Goal: Check status: Check status

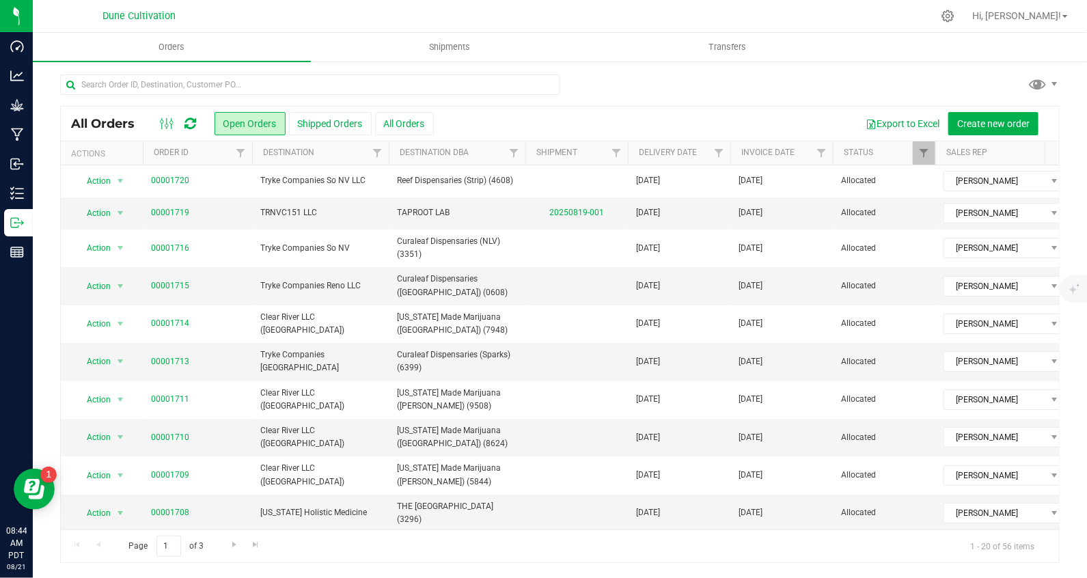
drag, startPoint x: 640, startPoint y: 87, endPoint x: 629, endPoint y: 89, distance: 10.5
click at [640, 87] on div at bounding box center [560, 89] width 1000 height 31
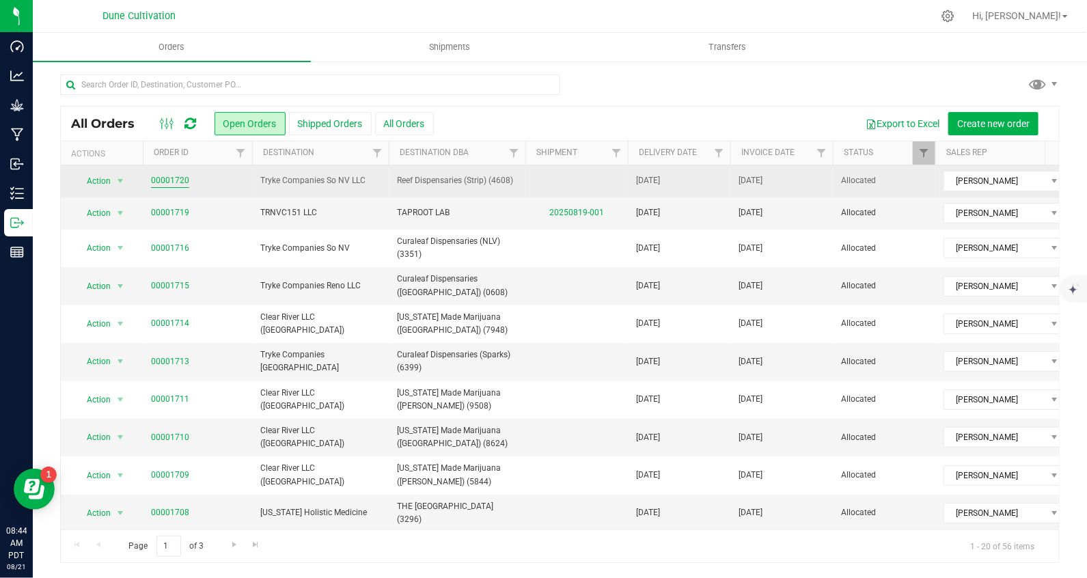
click at [182, 178] on link "00001720" at bounding box center [170, 180] width 38 height 13
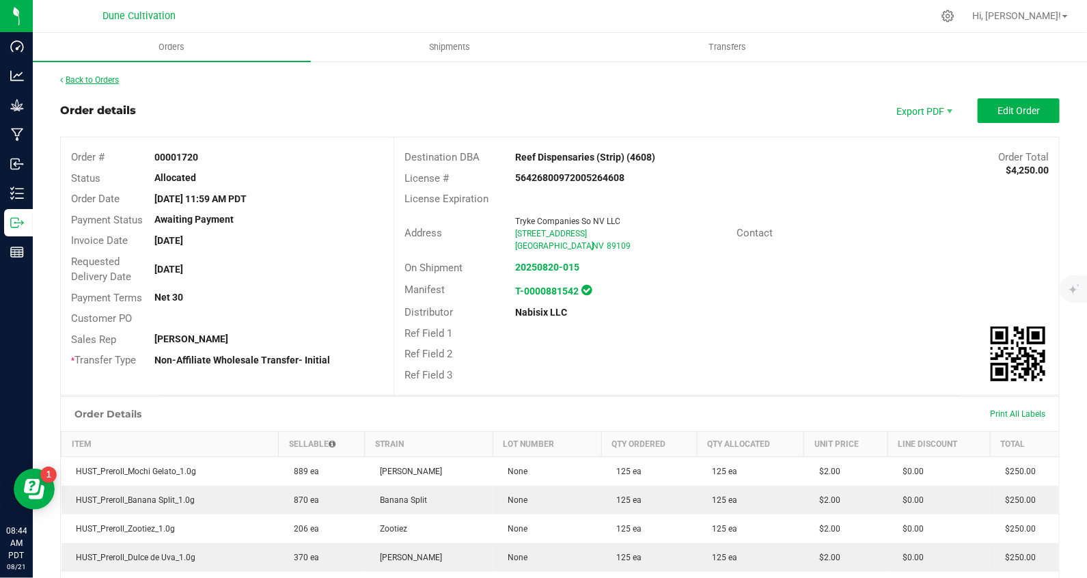
click at [103, 76] on link "Back to Orders" at bounding box center [89, 80] width 59 height 10
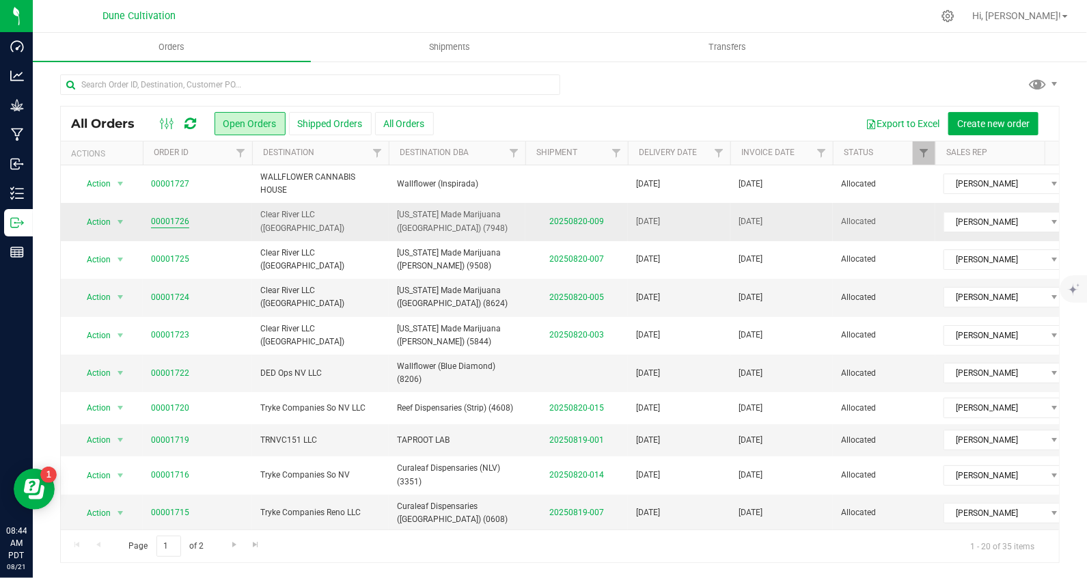
click at [175, 223] on link "00001726" at bounding box center [170, 221] width 38 height 13
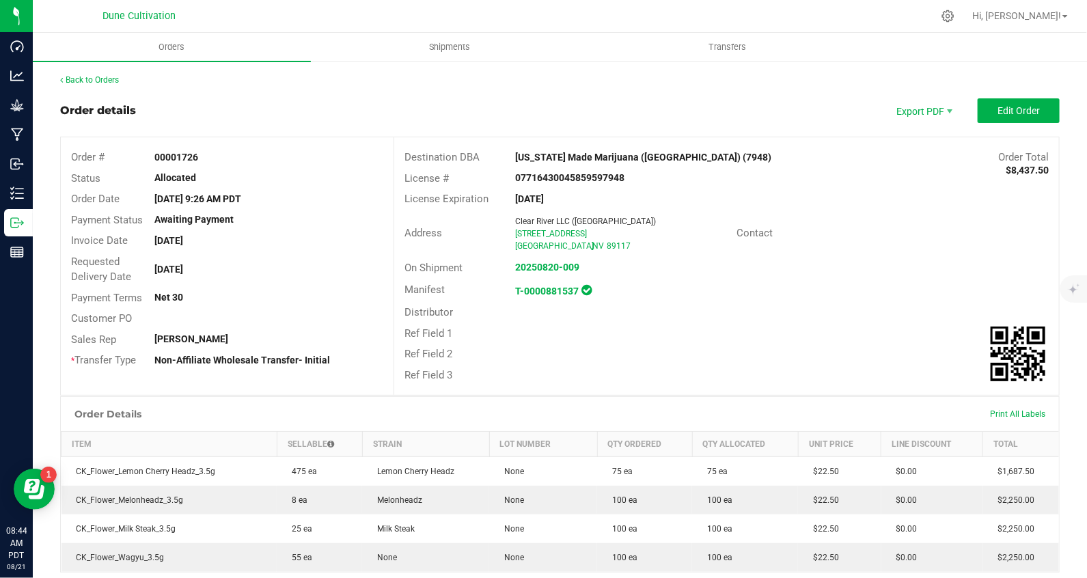
click at [102, 71] on div "Back to Orders Order details Export PDF Edit Order Order # 00001726 Status Allo…" at bounding box center [560, 435] width 1054 height 750
click at [102, 76] on link "Back to Orders" at bounding box center [89, 80] width 59 height 10
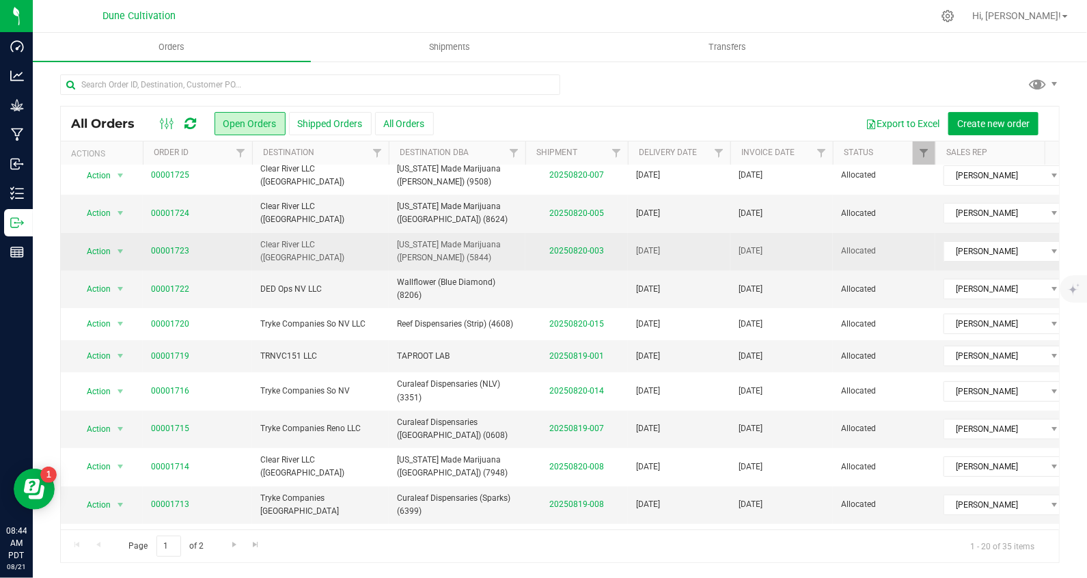
scroll to position [91, 0]
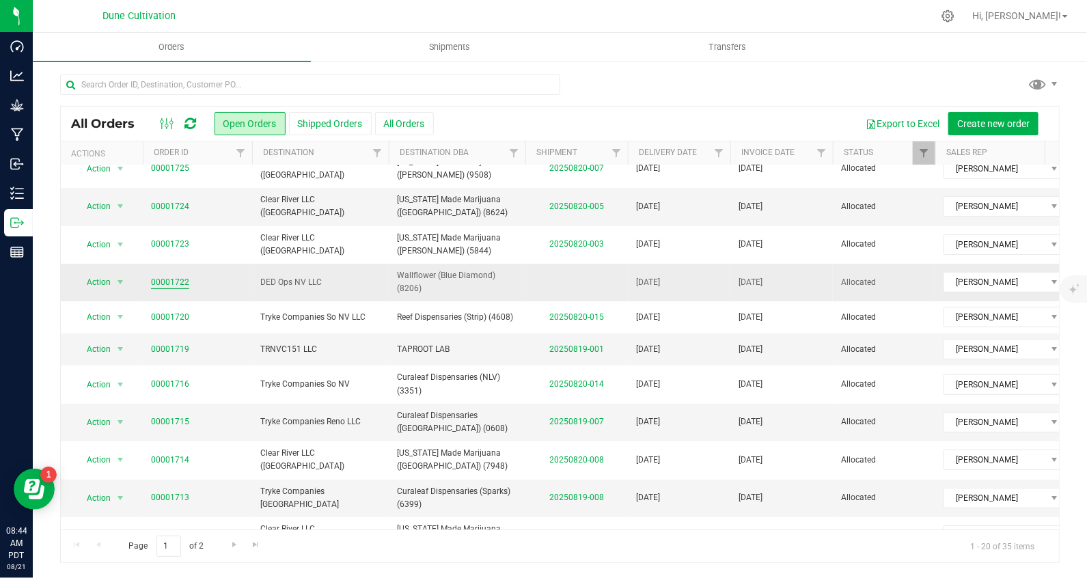
click at [183, 281] on link "00001722" at bounding box center [170, 282] width 38 height 13
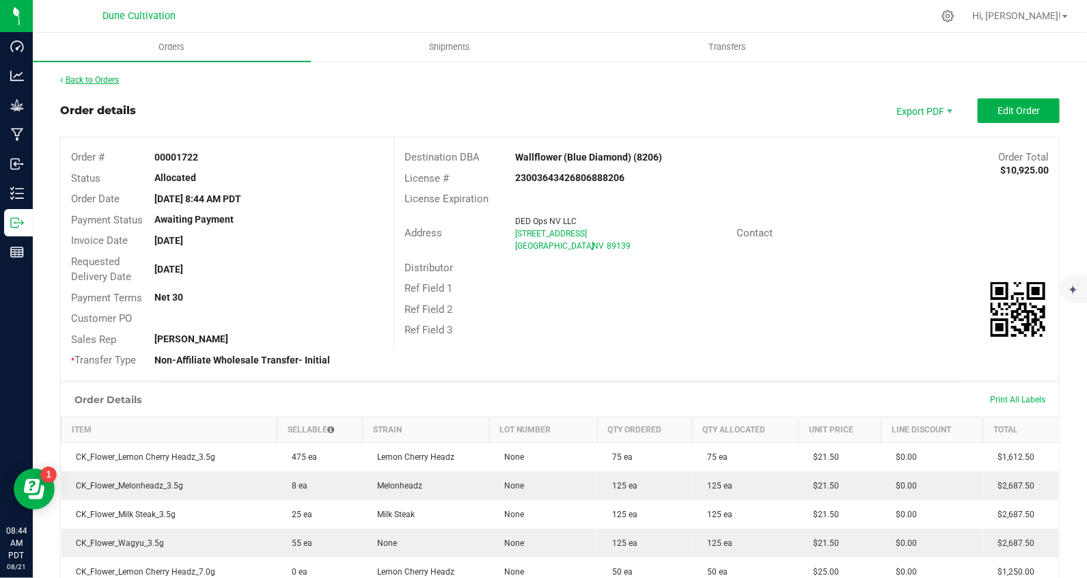
click at [101, 80] on link "Back to Orders" at bounding box center [89, 80] width 59 height 10
